Goal: Find contact information: Find contact information

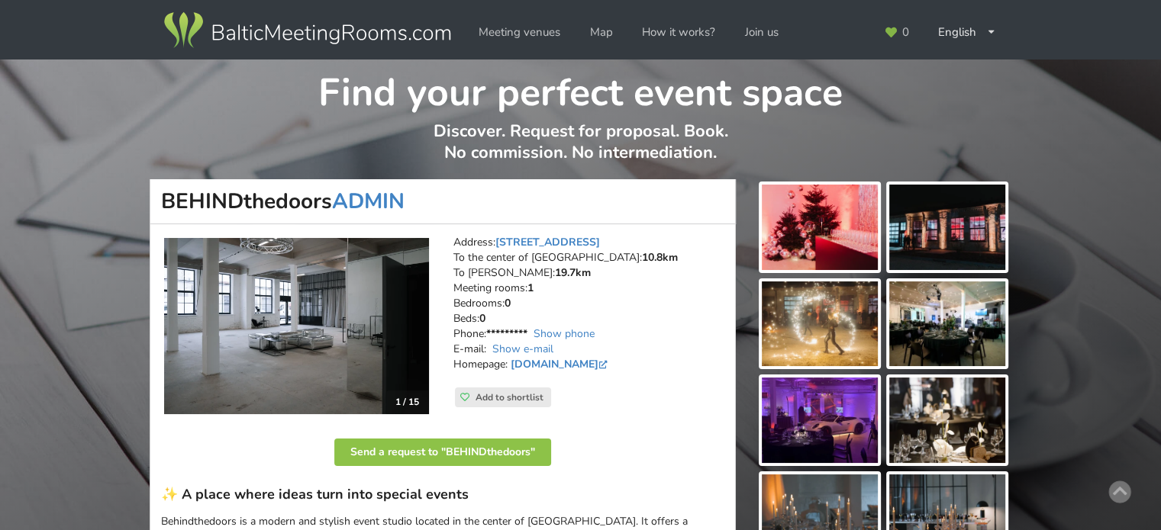
click at [292, 45] on img at bounding box center [307, 30] width 292 height 43
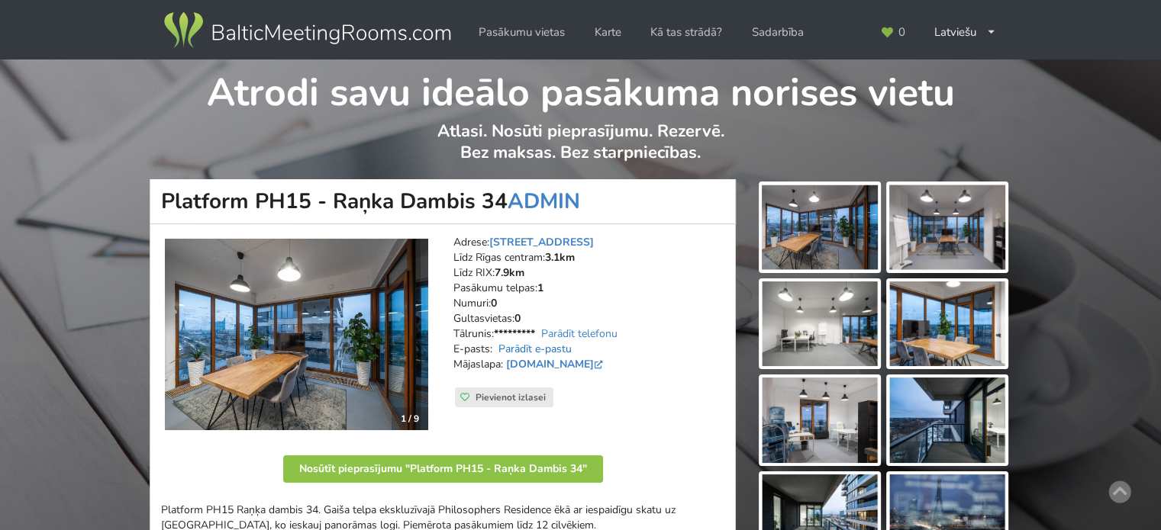
click at [564, 351] on link "Parādīt e-pastu" at bounding box center [534, 349] width 73 height 15
drag, startPoint x: 632, startPoint y: 350, endPoint x: 497, endPoint y: 346, distance: 135.2
click at [497, 346] on address "Adrese: [STREET_ADDRESS] Rīgas centram: 3.1km Līdz RIX: 7.9km Pasākumu telpas: …" at bounding box center [588, 311] width 271 height 153
copy link "[EMAIL_ADDRESS][DOMAIN_NAME]"
drag, startPoint x: 163, startPoint y: 198, endPoint x: 501, endPoint y: 185, distance: 338.4
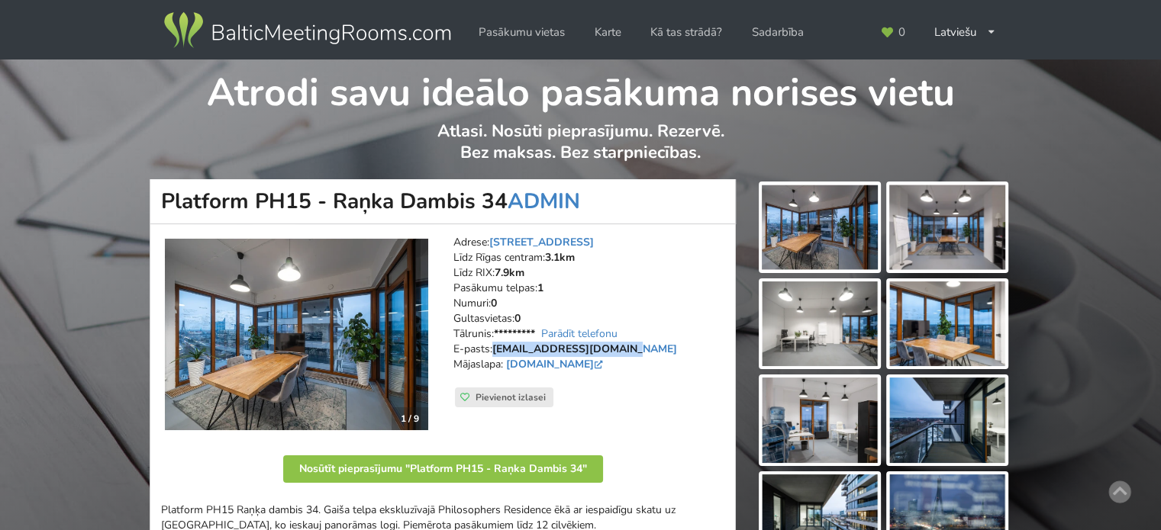
click at [501, 185] on h1 "Platform PH15 - Raņka Dambis 34 ADMIN" at bounding box center [443, 201] width 586 height 45
copy h1 "Platform PH15 - Raņka Dambis 34"
click at [349, 204] on h1 "Platform PH15 - Raņka Dambis 34 ADMIN" at bounding box center [443, 201] width 586 height 45
drag, startPoint x: 163, startPoint y: 201, endPoint x: 501, endPoint y: 198, distance: 338.1
click at [501, 198] on h1 "Platform PH15 - Raņka Dambis 34 ADMIN" at bounding box center [443, 201] width 586 height 45
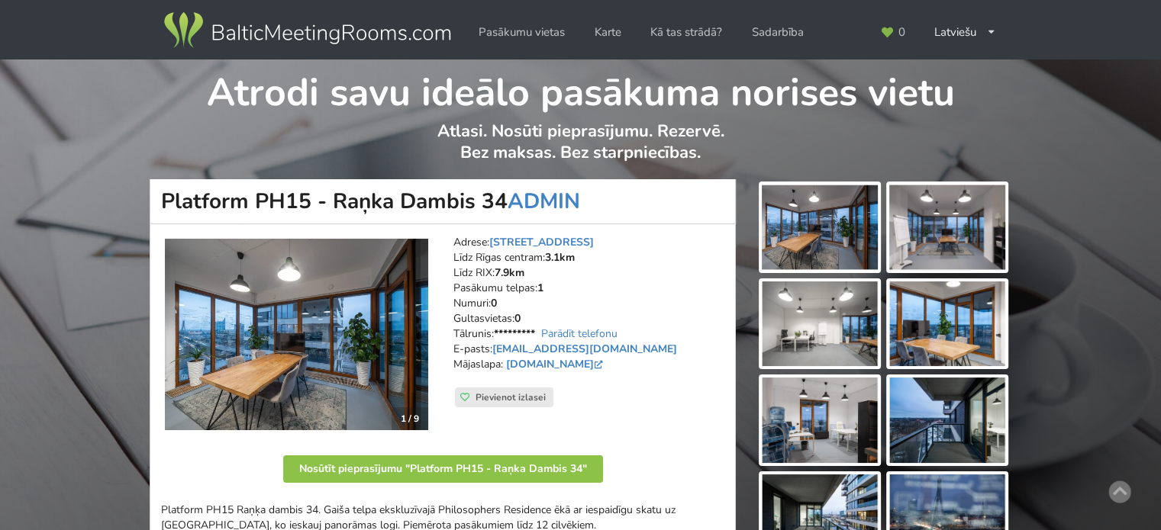
copy h1 "Platform PH15 - Raņka Dambis 34"
click at [336, 185] on h1 "Platform PH15 - Raņka Dambis 34 ADMIN" at bounding box center [443, 201] width 586 height 45
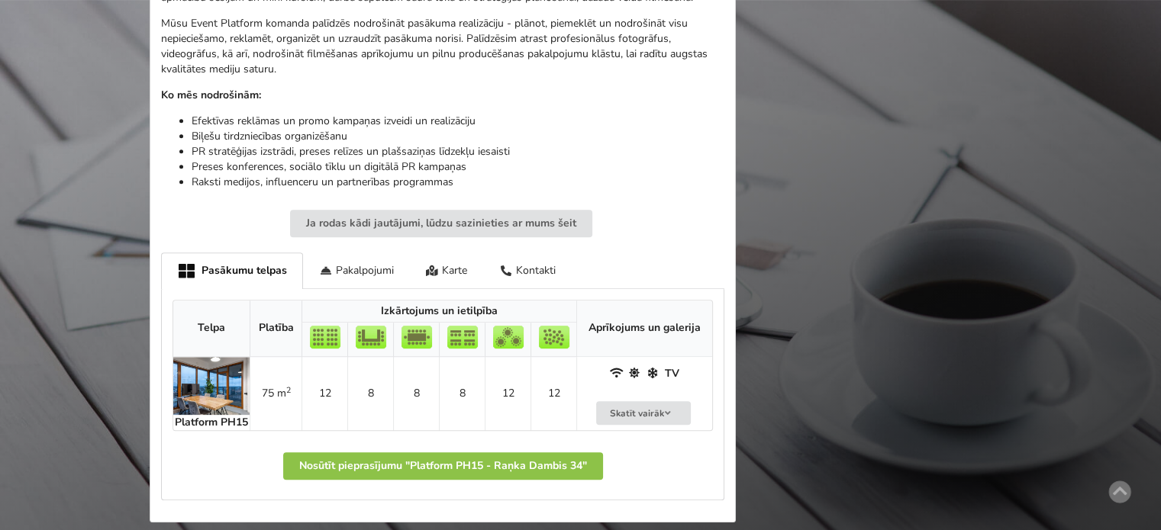
scroll to position [229, 0]
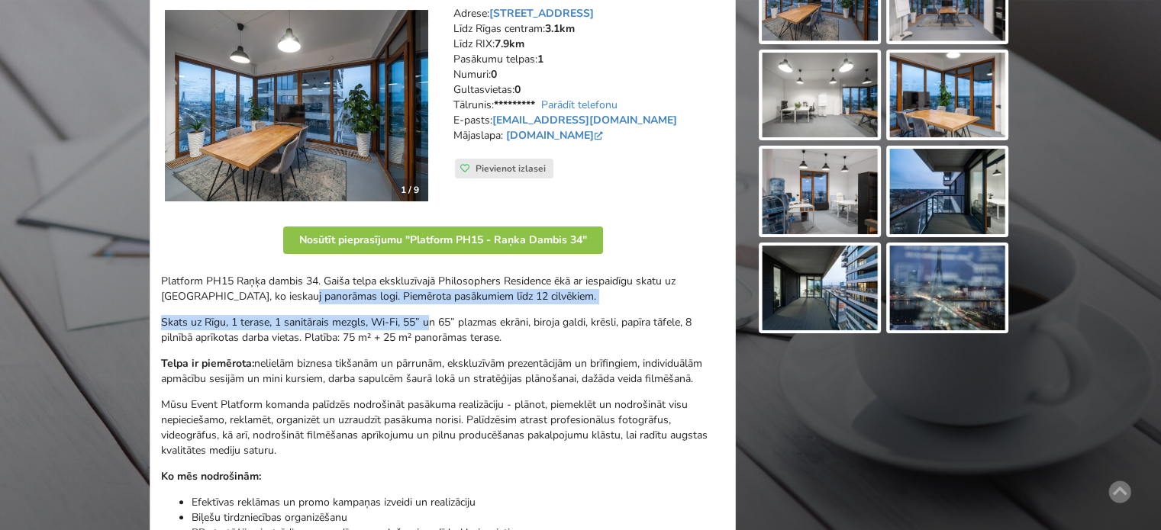
drag, startPoint x: 280, startPoint y: 289, endPoint x: 505, endPoint y: 334, distance: 229.8
click at [501, 333] on div "Platform PH15 Raņķa dambis 34. Gaiša telpa ekskluzīvajā Philosophers Residence …" at bounding box center [442, 423] width 563 height 298
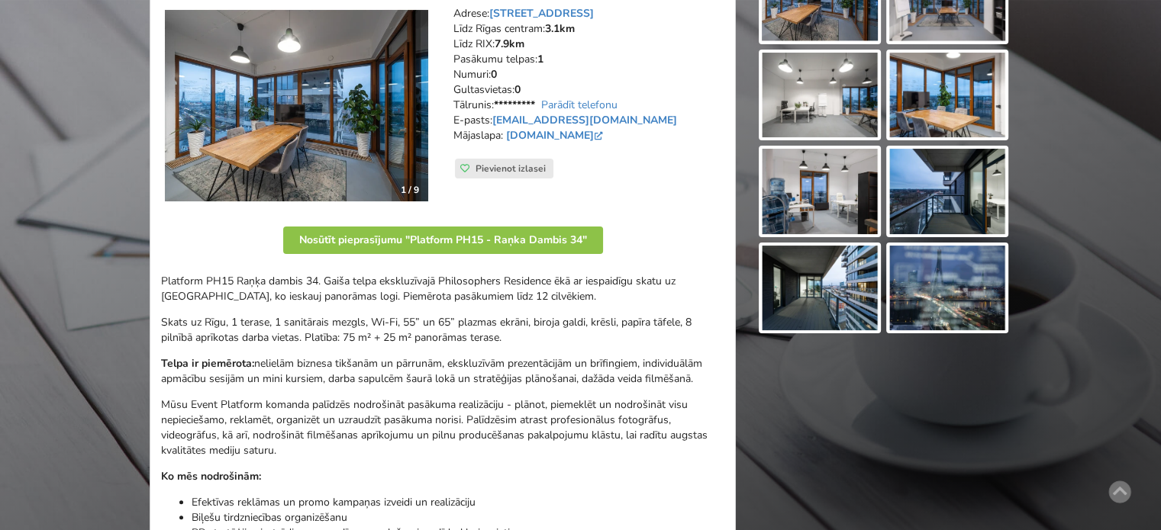
click at [506, 335] on p "Skats uz Rīgu, 1 terase, 1 sanitārais mezgls, Wi-Fi, 55” un 65” plazmas ekrāni,…" at bounding box center [442, 330] width 563 height 31
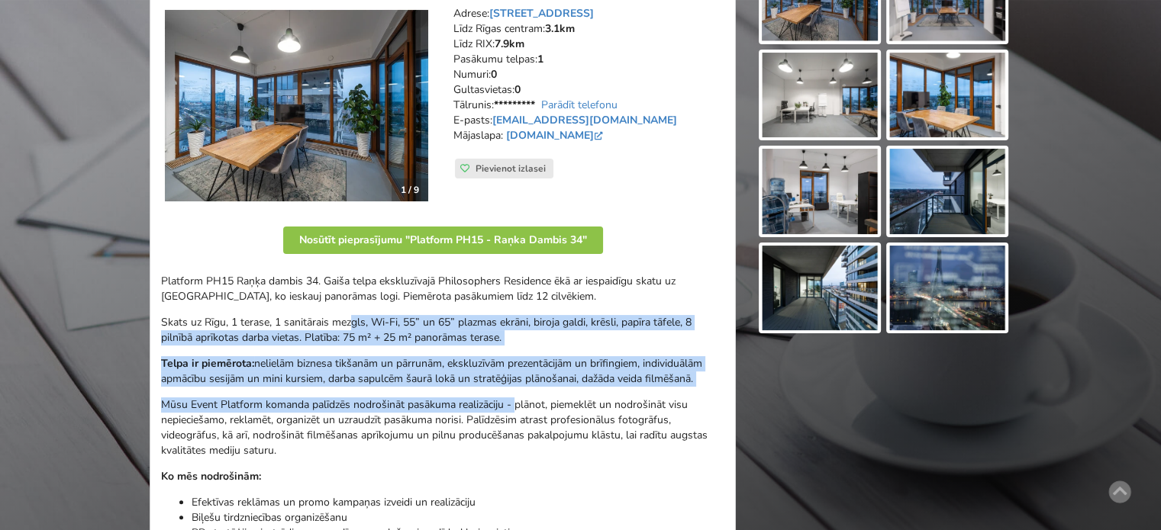
drag, startPoint x: 476, startPoint y: 382, endPoint x: 342, endPoint y: 308, distance: 153.4
click at [342, 308] on div "Platform PH15 Raņķa dambis 34. Gaiša telpa ekskluzīvajā Philosophers Residence …" at bounding box center [442, 423] width 563 height 298
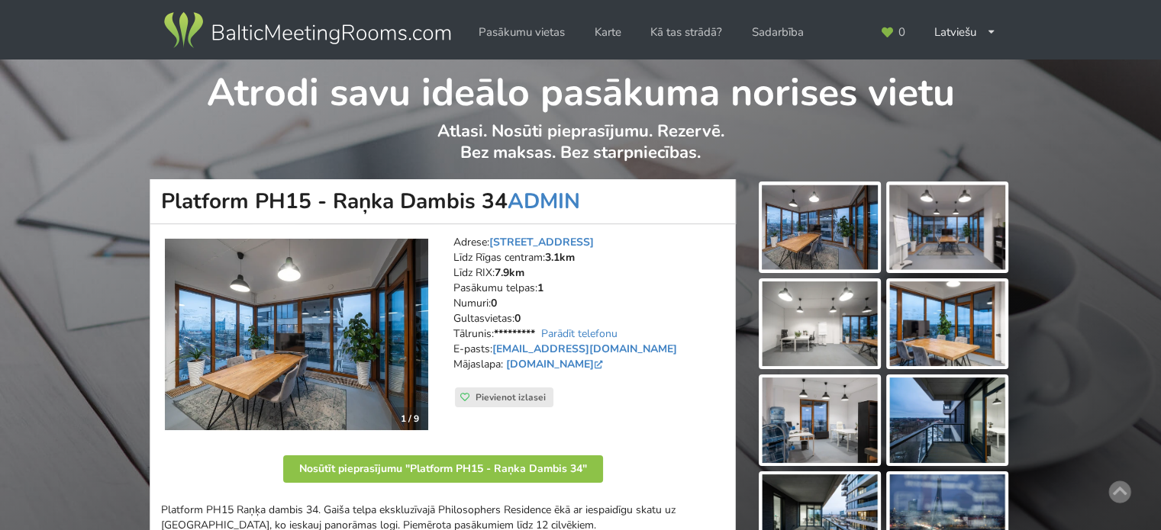
scroll to position [153, 0]
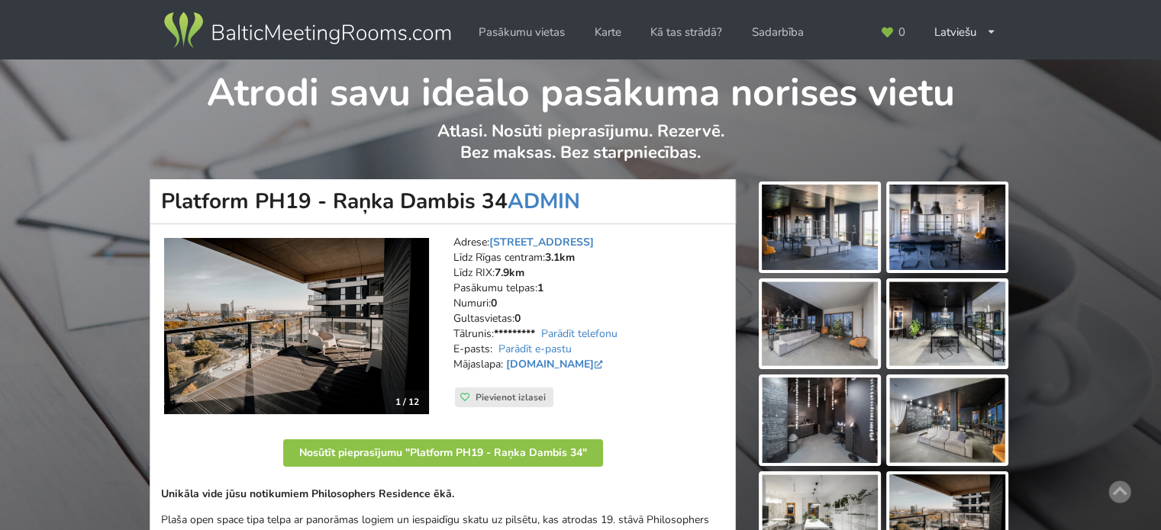
drag, startPoint x: 164, startPoint y: 203, endPoint x: 503, endPoint y: 196, distance: 339.0
click at [503, 196] on h1 "Platform PH19 - Raņka Dambis 34 ADMIN" at bounding box center [443, 201] width 586 height 45
copy h1 "Platform PH19 - Raņka Dambis 34"
click at [292, 200] on h1 "Platform PH19 - Raņka Dambis 34 ADMIN" at bounding box center [443, 201] width 586 height 45
drag, startPoint x: 355, startPoint y: 207, endPoint x: 292, endPoint y: 203, distance: 63.5
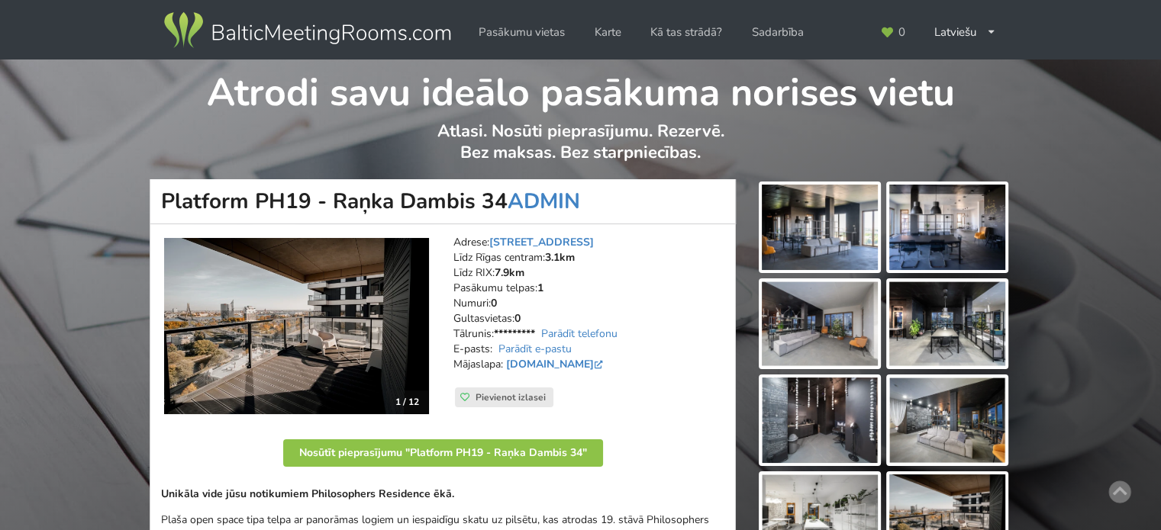
click at [355, 207] on h1 "Platform PH19 - Raņka Dambis 34 ADMIN" at bounding box center [443, 201] width 586 height 45
drag, startPoint x: 162, startPoint y: 198, endPoint x: 499, endPoint y: 195, distance: 337.4
click at [499, 195] on h1 "Platform PH19 - Raņka Dambis 34 ADMIN" at bounding box center [443, 201] width 586 height 45
copy h1 "Platform PH19 - Raņka Dambis 34"
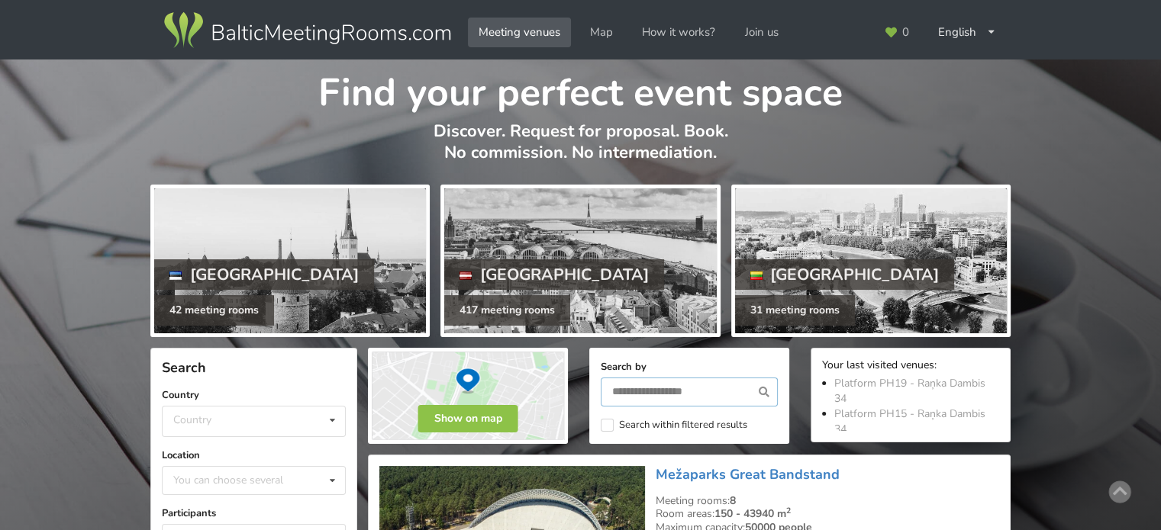
click at [684, 390] on input "text" at bounding box center [689, 392] width 177 height 29
type input "******"
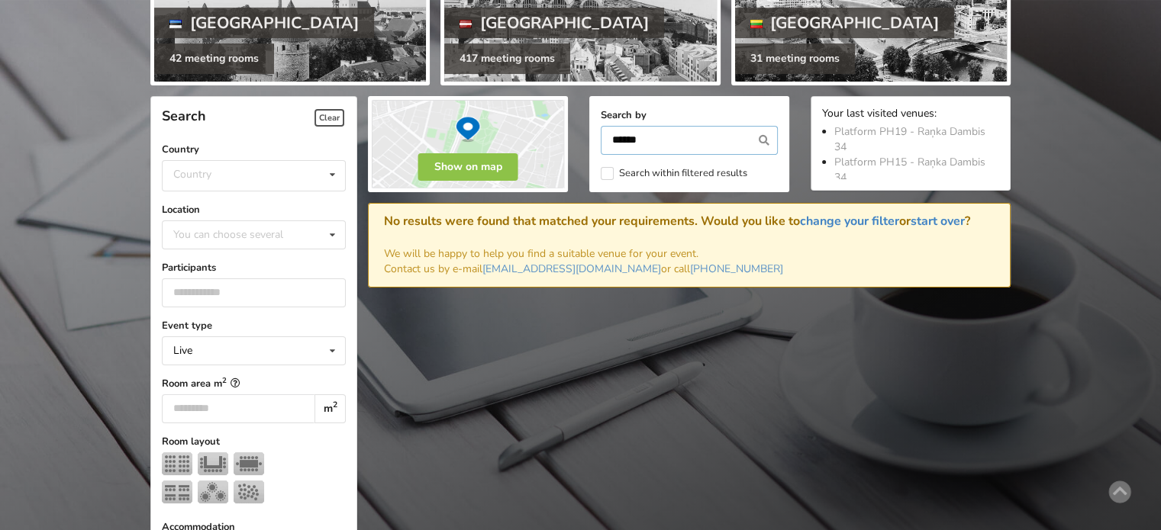
scroll to position [342, 0]
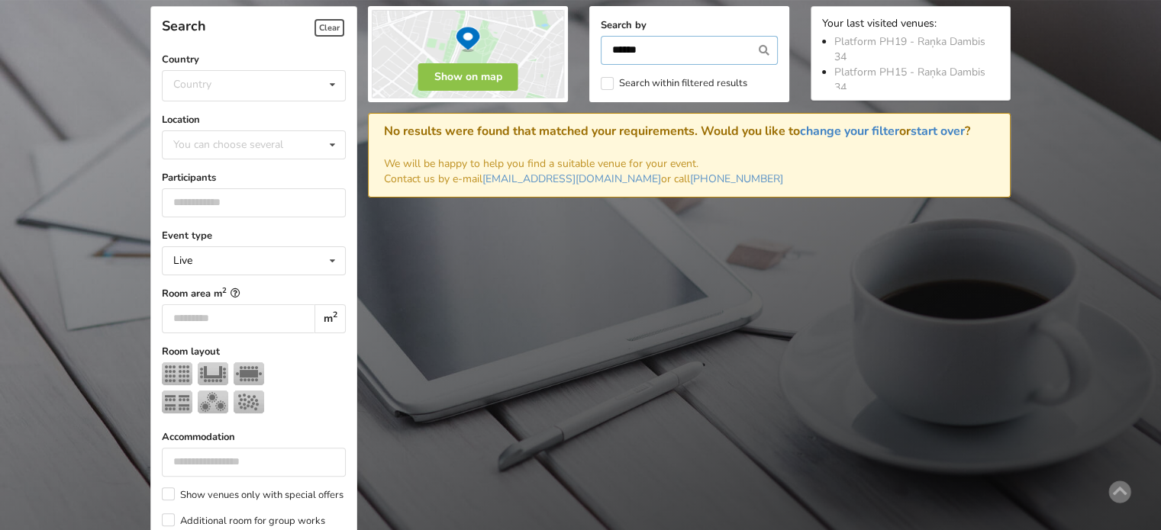
click at [670, 47] on input "******" at bounding box center [689, 50] width 177 height 29
type input "******"
type input "*****"
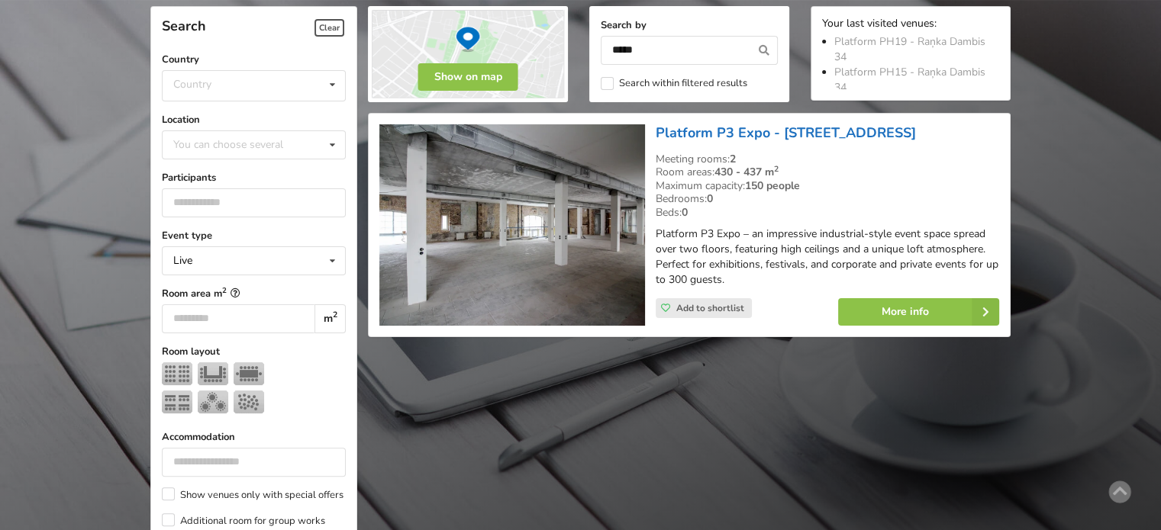
click at [775, 129] on link "Platform P3 Expo - Pūpolu iela 3" at bounding box center [786, 133] width 260 height 18
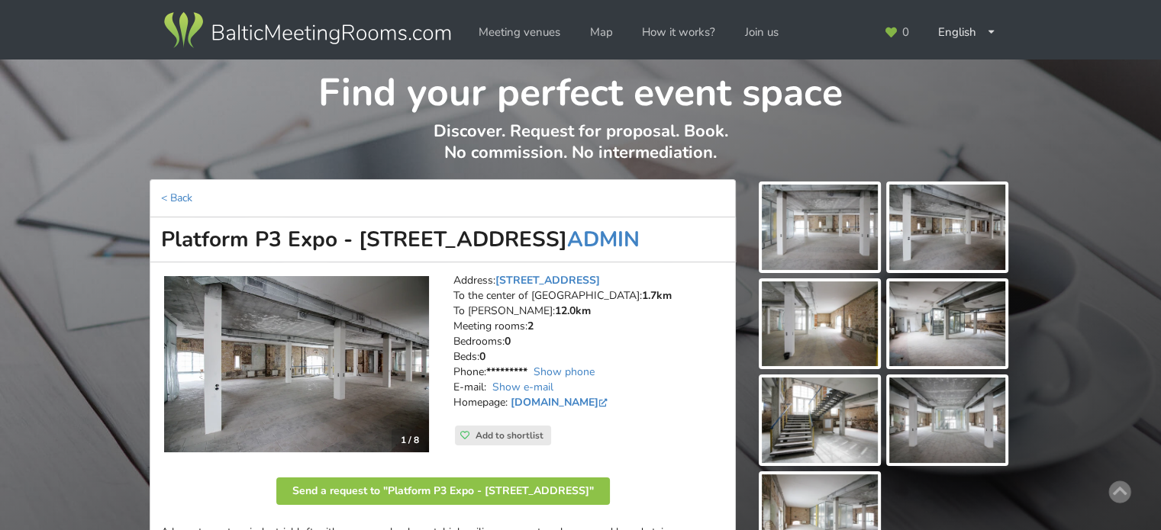
drag, startPoint x: 162, startPoint y: 240, endPoint x: 485, endPoint y: 234, distance: 323.7
click at [485, 234] on h1 "Platform P3 Expo - [GEOGRAPHIC_DATA] 3 ADMIN" at bounding box center [443, 240] width 586 height 45
copy h1 "Platform P3 Expo - [STREET_ADDRESS]"
drag, startPoint x: 308, startPoint y: 231, endPoint x: 295, endPoint y: 234, distance: 14.1
click at [308, 231] on h1 "Platform P3 Expo - [GEOGRAPHIC_DATA] 3 ADMIN" at bounding box center [443, 240] width 586 height 45
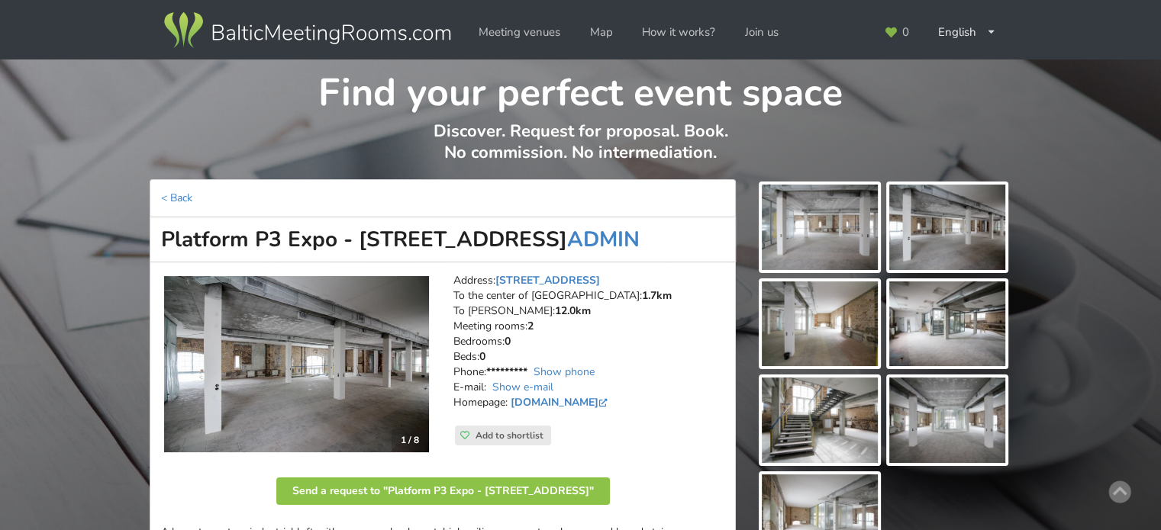
drag, startPoint x: 161, startPoint y: 240, endPoint x: 485, endPoint y: 231, distance: 324.5
click at [485, 231] on h1 "Platform P3 Expo - [GEOGRAPHIC_DATA] 3 ADMIN" at bounding box center [443, 240] width 586 height 45
copy h1 "Platform P3 Expo - [STREET_ADDRESS]"
click at [572, 375] on link "Show phone" at bounding box center [564, 372] width 61 height 15
click at [539, 384] on link "Show e-mail" at bounding box center [522, 387] width 61 height 15
